Goal: Information Seeking & Learning: Learn about a topic

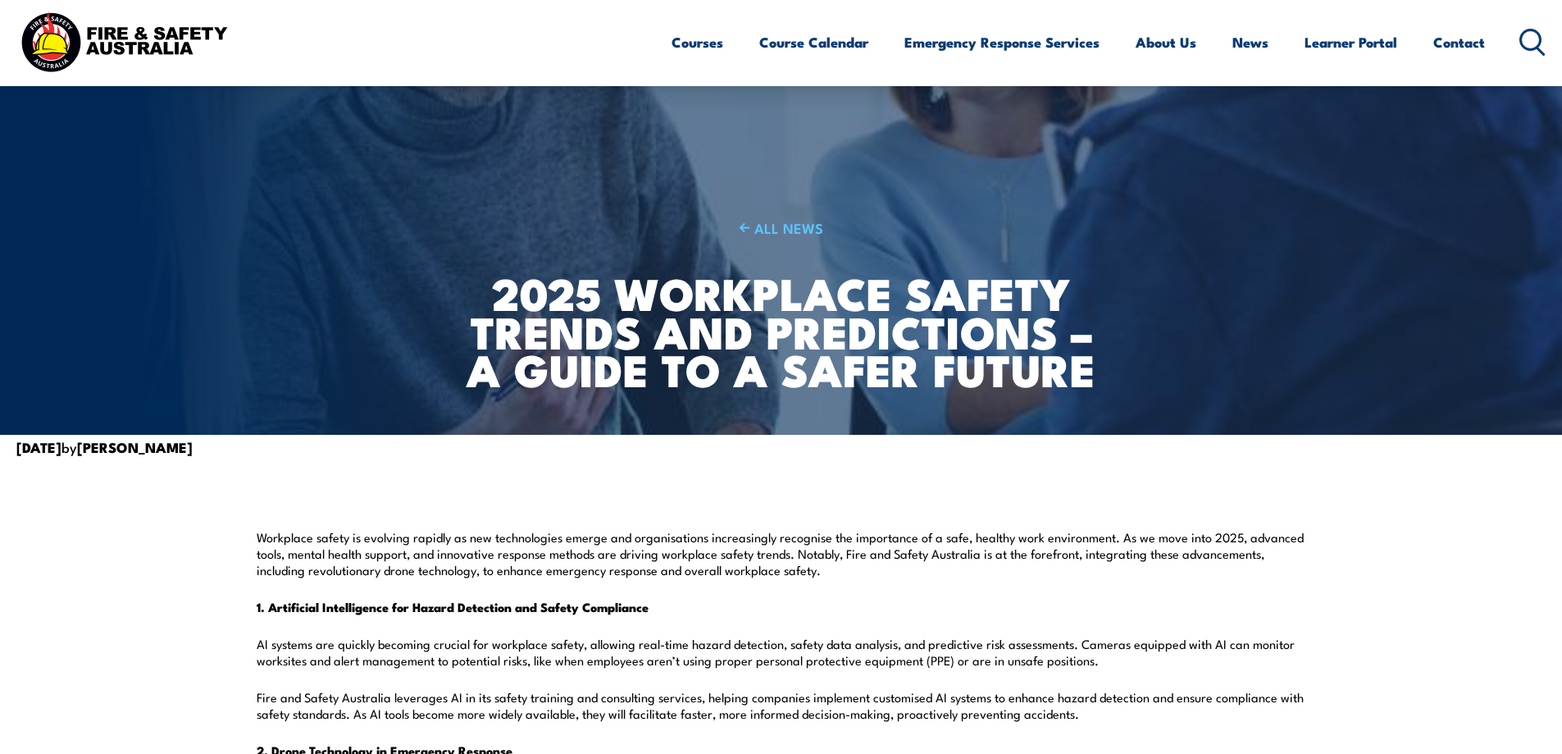
scroll to position [82, 0]
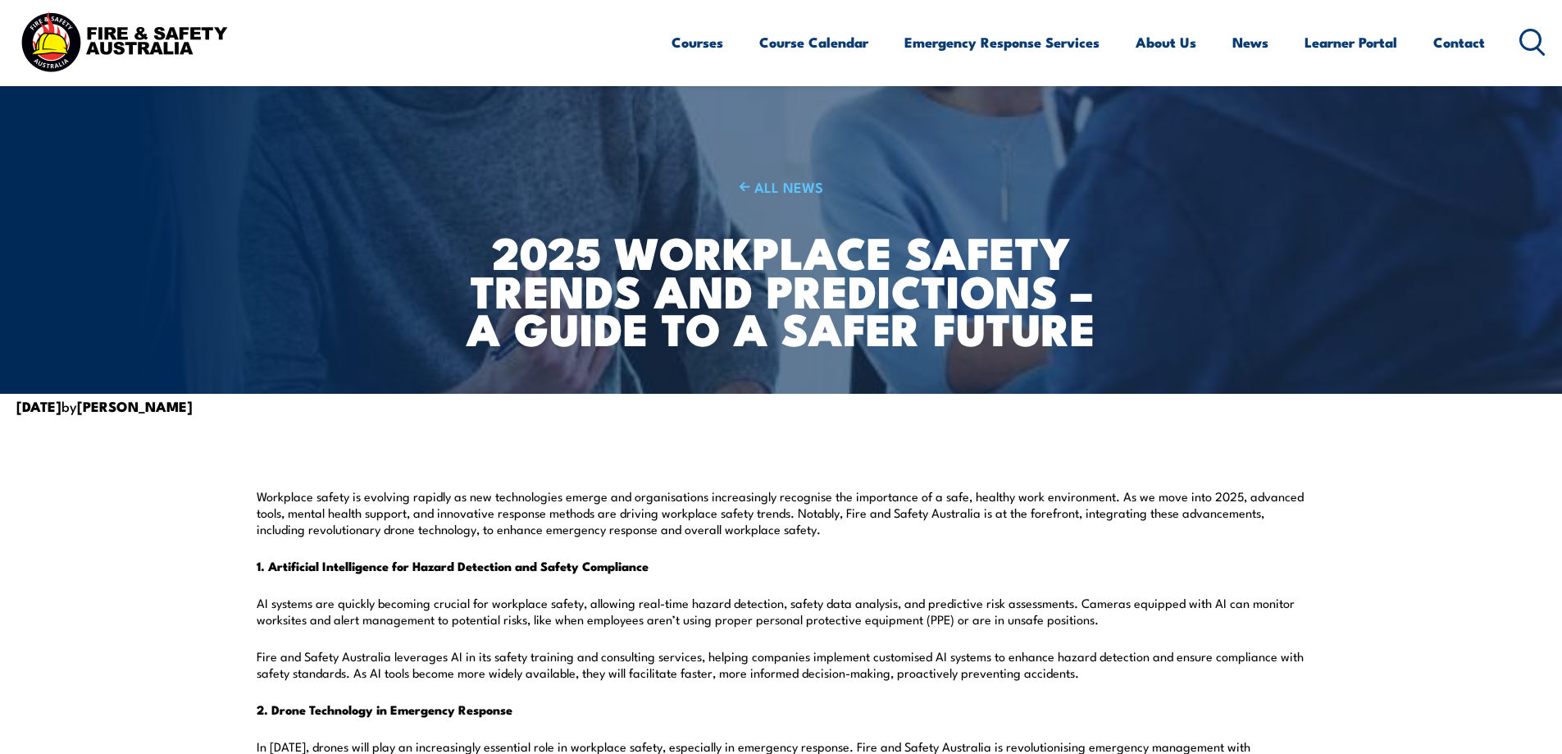
click at [392, 521] on p "Workplace safety is evolving rapidly as new technologies emerge and organisatio…" at bounding box center [782, 512] width 1050 height 49
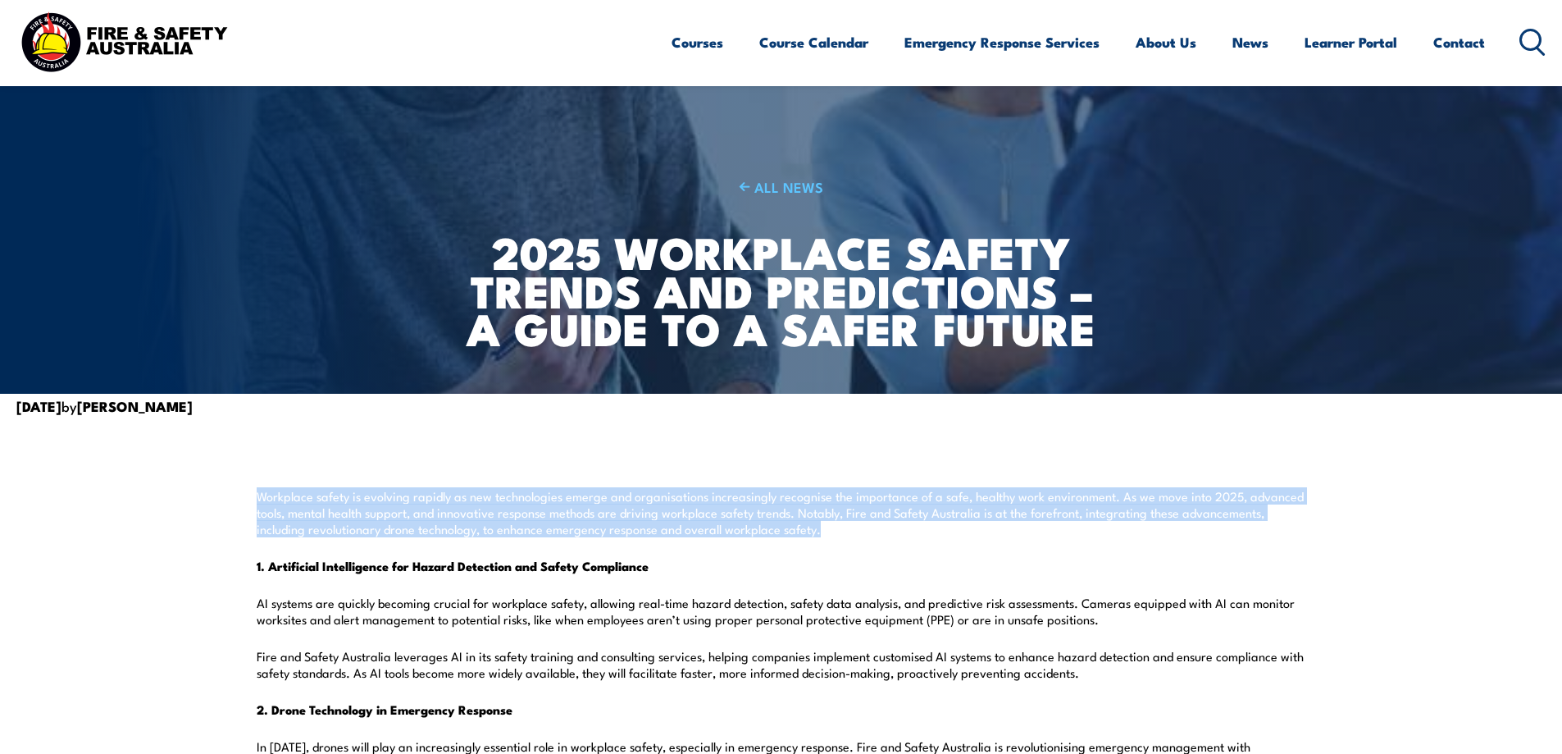
click at [392, 521] on p "Workplace safety is evolving rapidly as new technologies emerge and organisatio…" at bounding box center [782, 512] width 1050 height 49
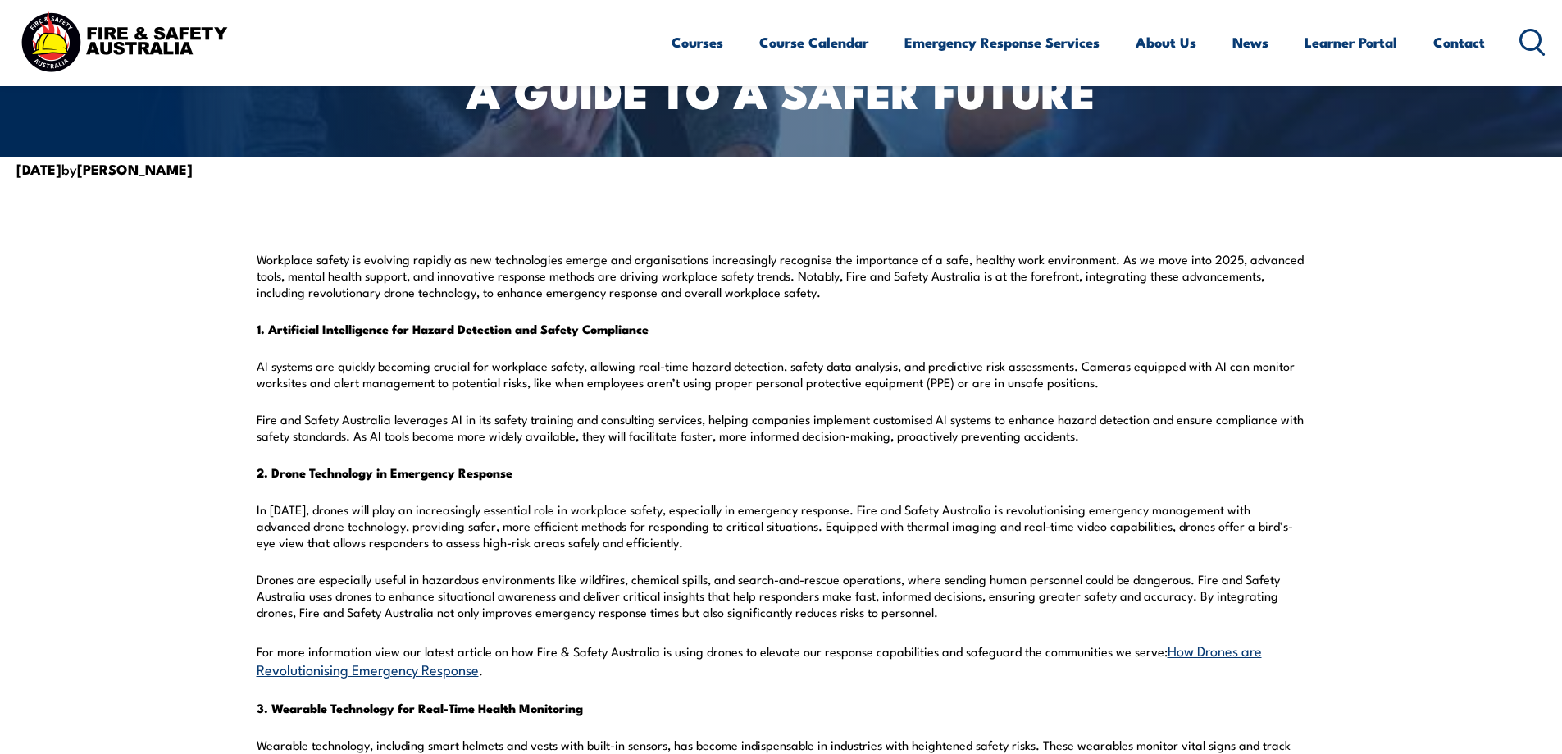
scroll to position [328, 0]
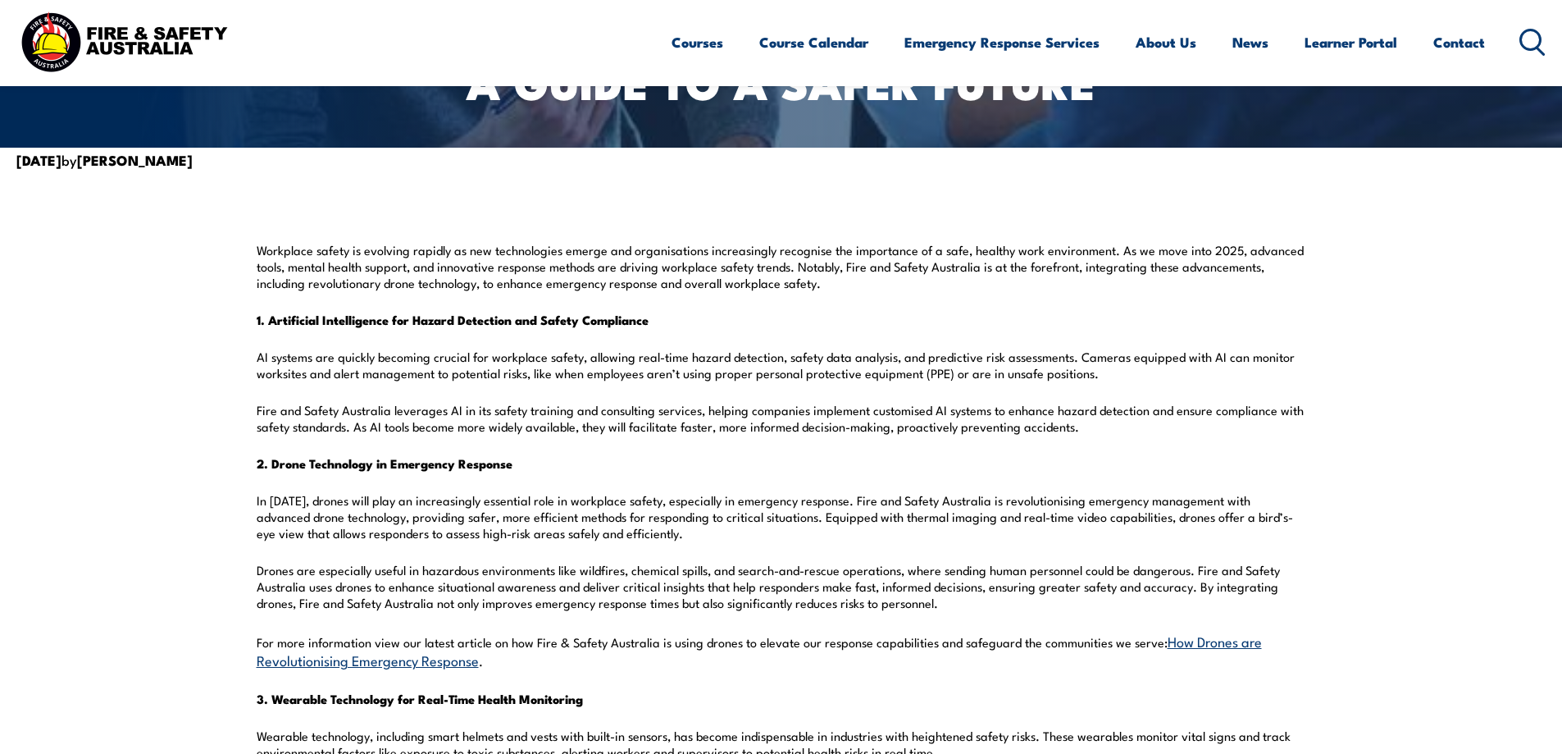
click at [443, 365] on p "AI systems are quickly becoming crucial for workplace safety, allowing real-tim…" at bounding box center [782, 365] width 1050 height 33
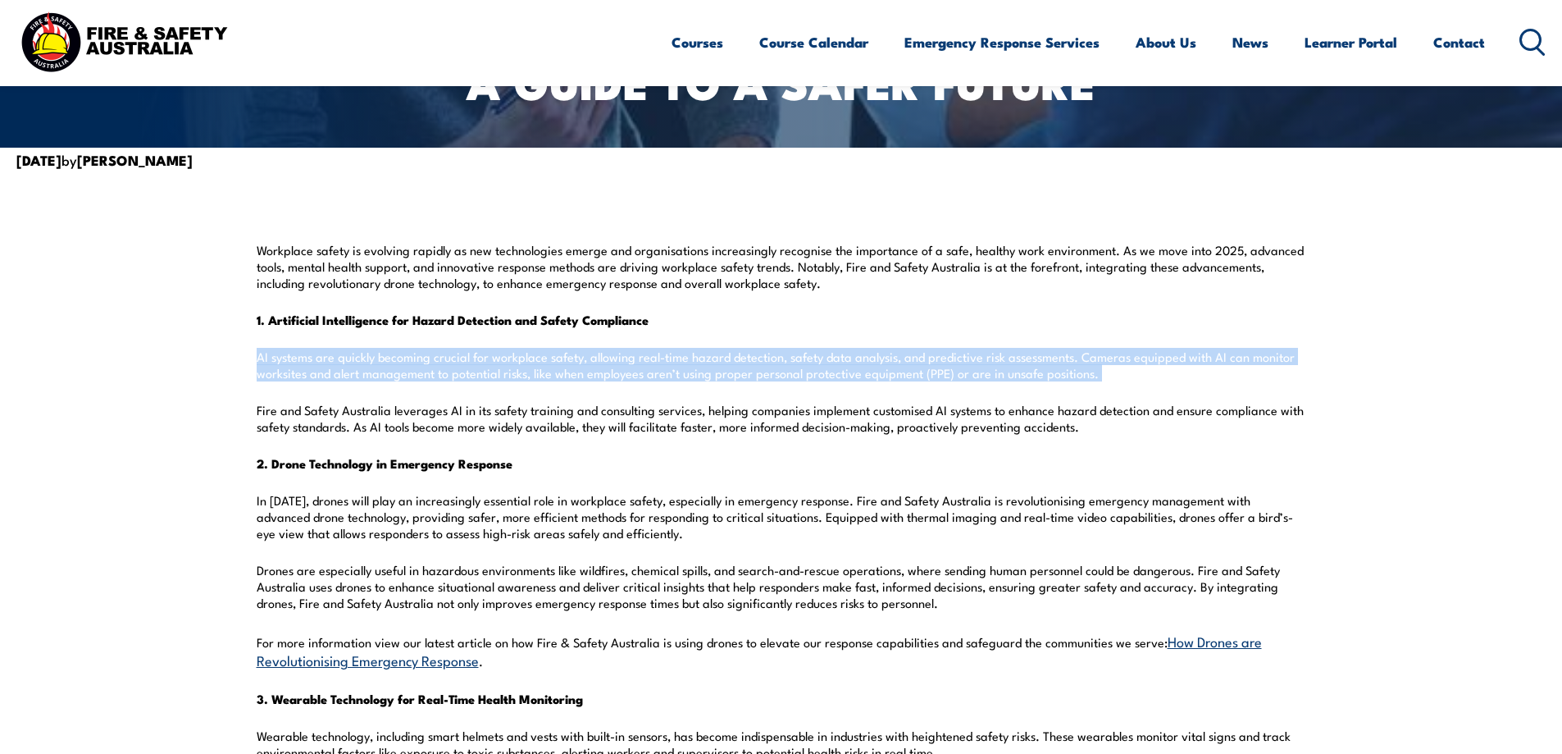
click at [443, 365] on p "AI systems are quickly becoming crucial for workplace safety, allowing real-tim…" at bounding box center [782, 365] width 1050 height 33
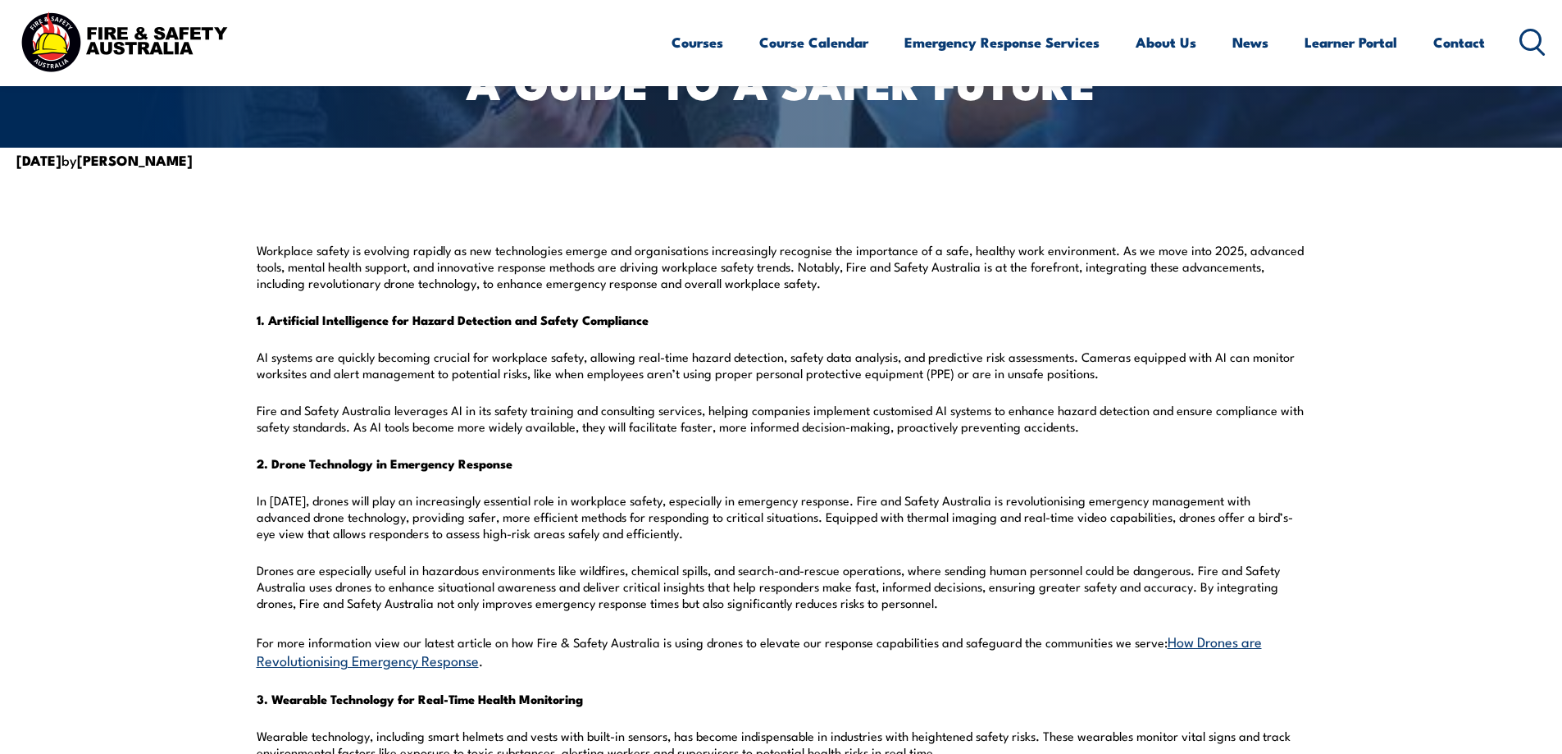
click at [414, 517] on p "In [DATE], drones will play an increasingly essential role in workplace safety,…" at bounding box center [782, 516] width 1050 height 49
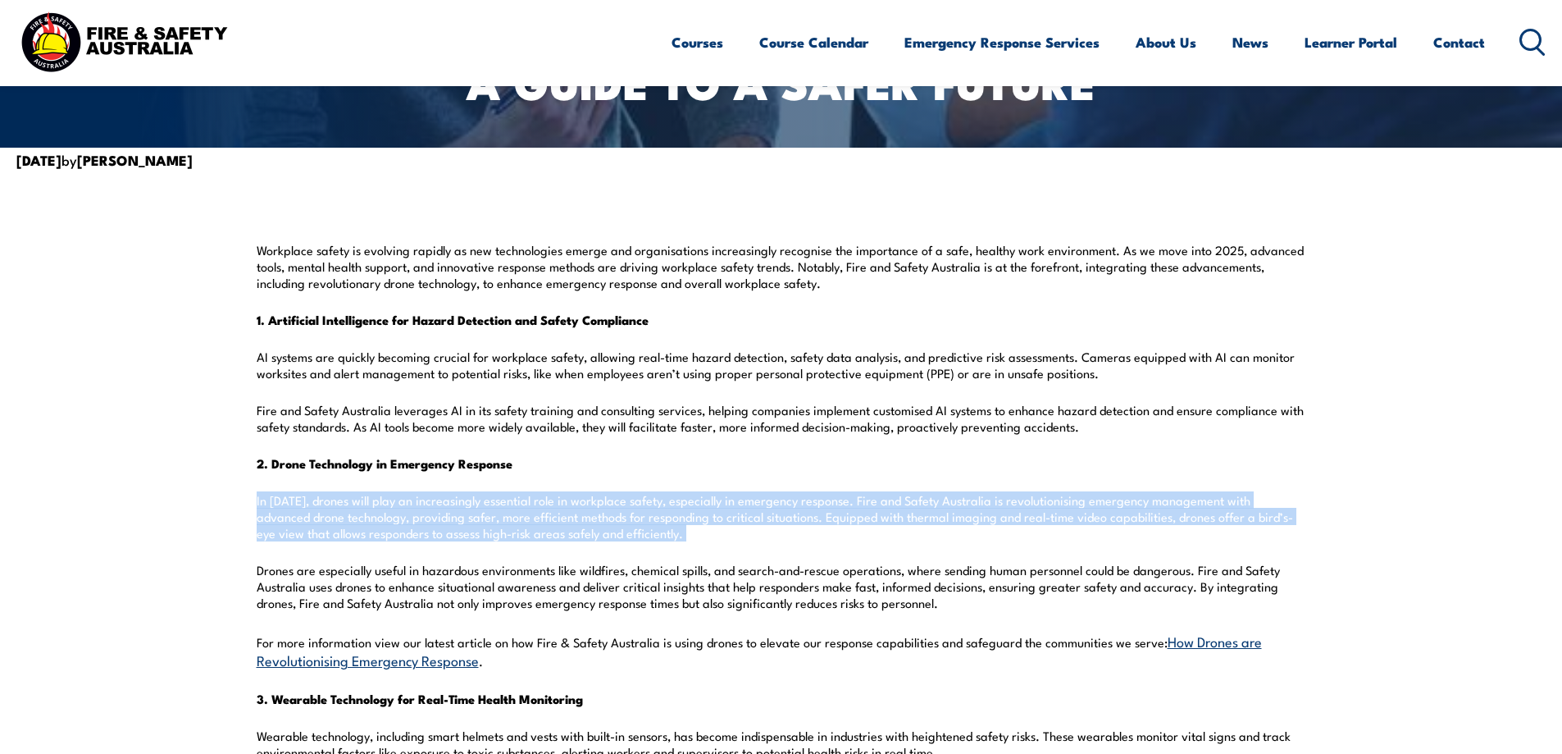
click at [414, 517] on p "In [DATE], drones will play an increasingly essential role in workplace safety,…" at bounding box center [782, 516] width 1050 height 49
